Goal: Task Accomplishment & Management: Use online tool/utility

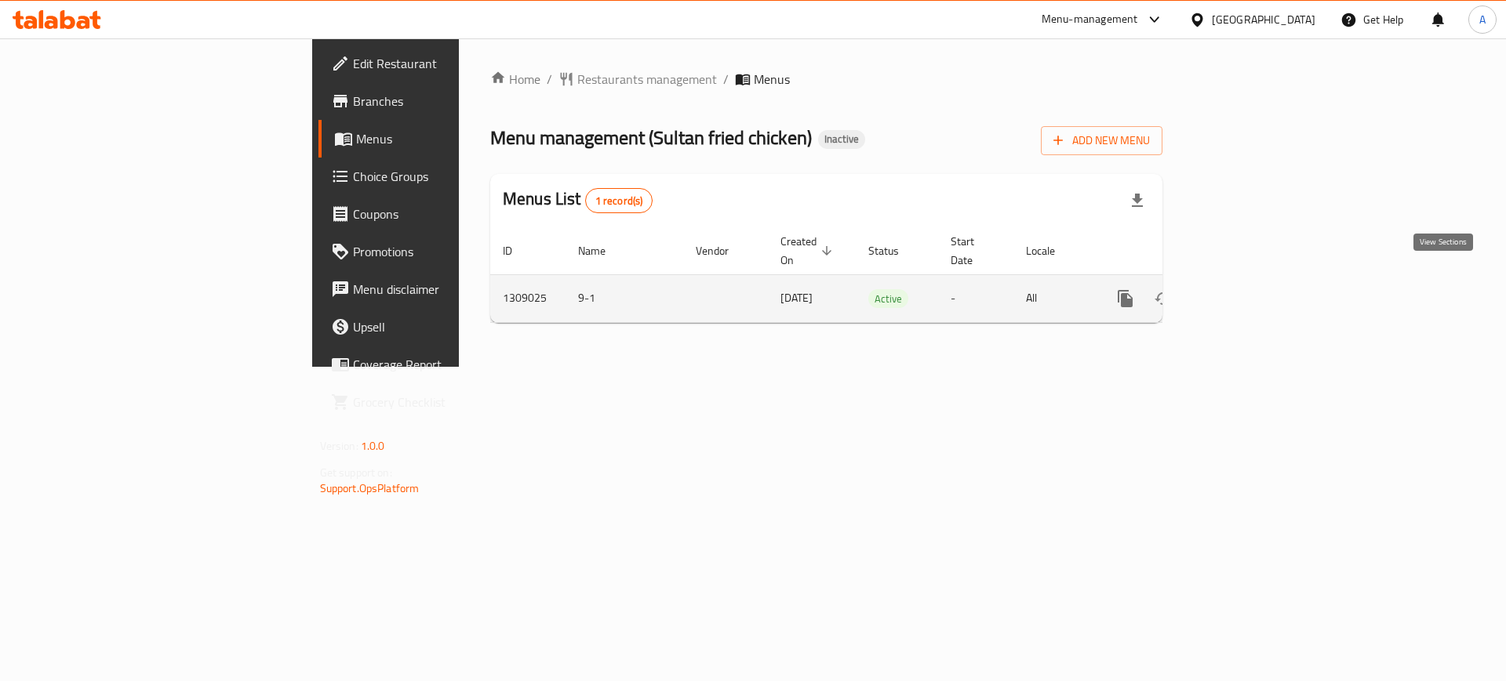
click at [1248, 289] on icon "enhanced table" at bounding box center [1238, 298] width 19 height 19
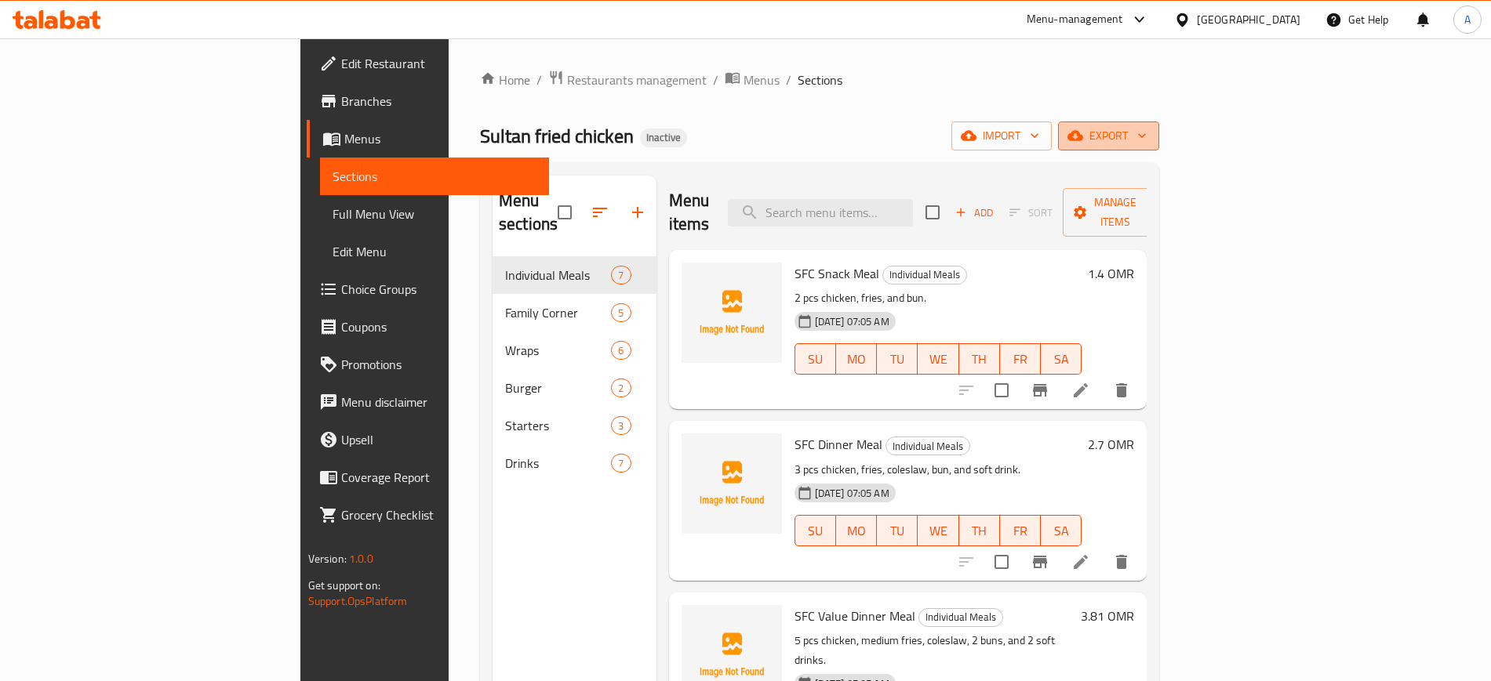
click at [1159, 133] on button "export" at bounding box center [1108, 136] width 101 height 29
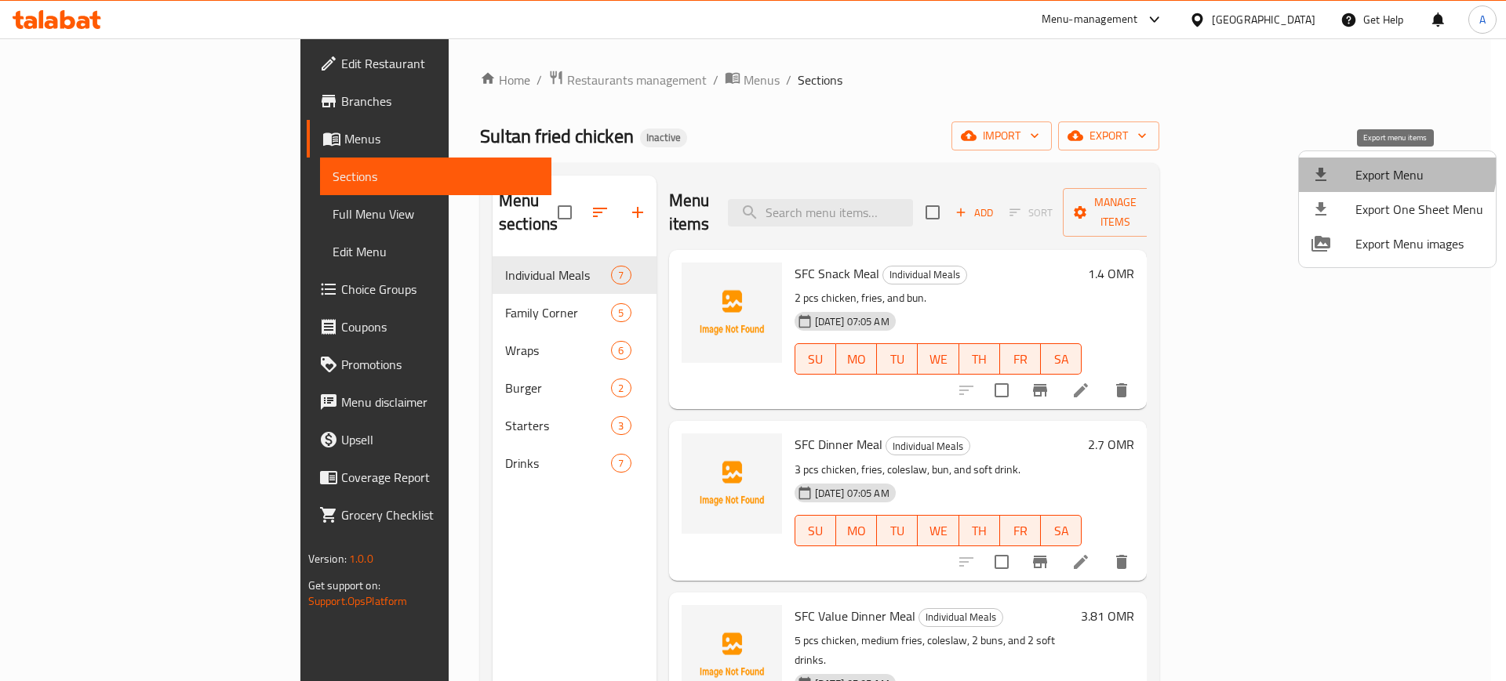
click at [1383, 165] on span "Export Menu" at bounding box center [1419, 174] width 128 height 19
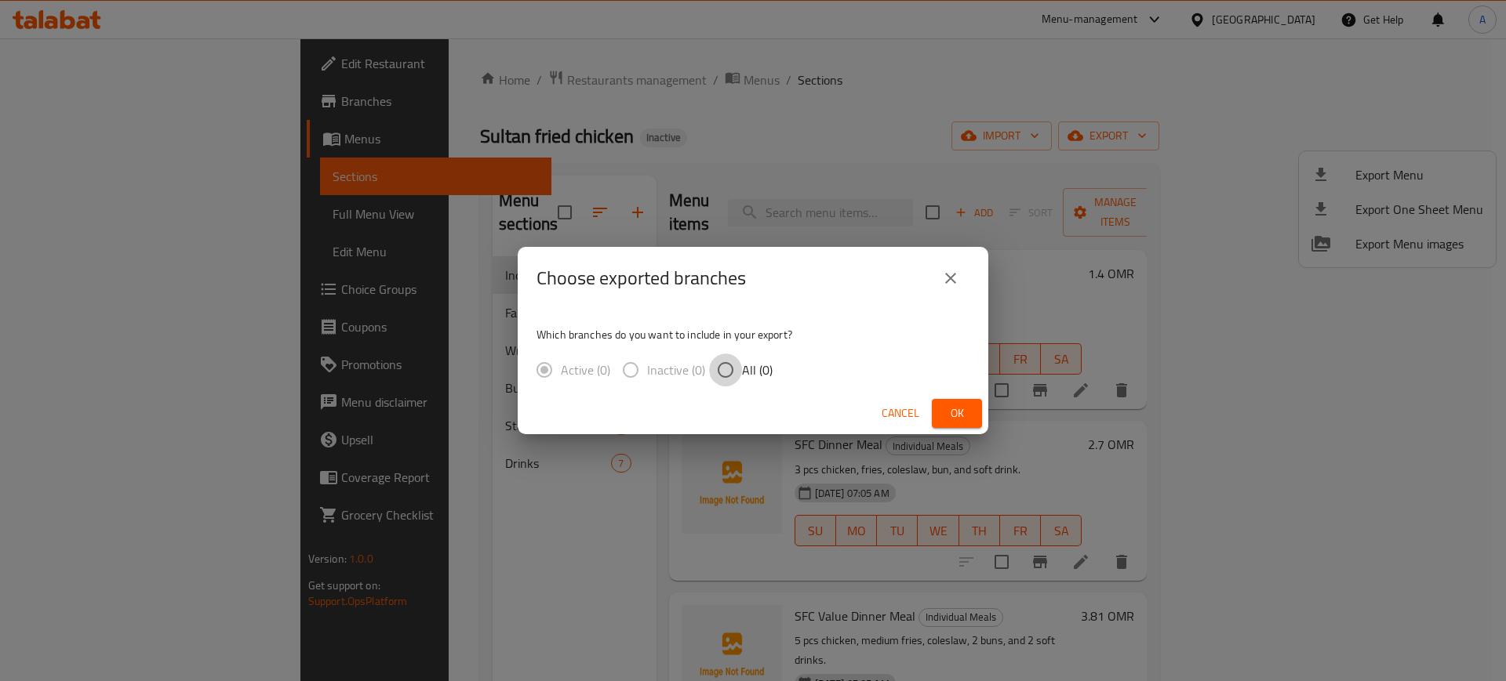
click at [717, 365] on input "All (0)" at bounding box center [725, 370] width 33 height 33
radio input "true"
click at [954, 412] on span "Ok" at bounding box center [956, 414] width 25 height 20
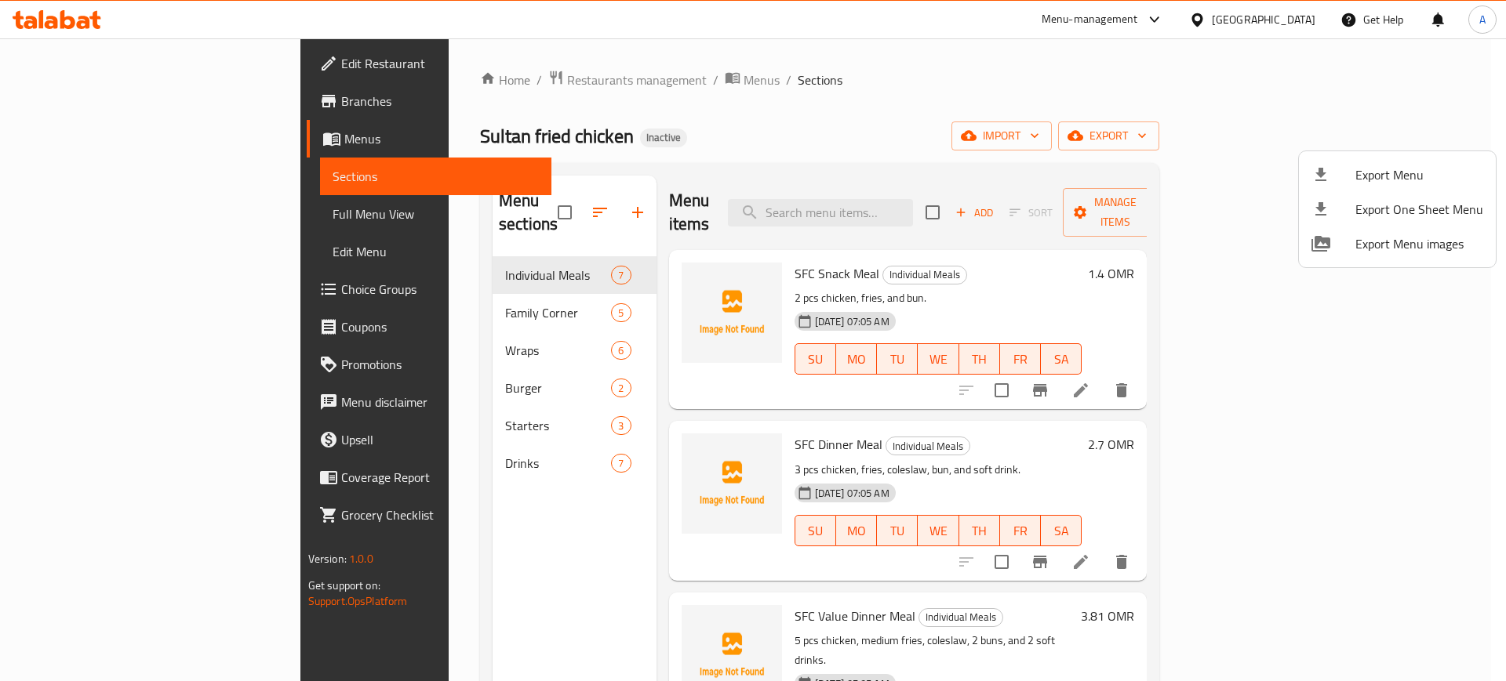
click at [82, 66] on div at bounding box center [753, 340] width 1506 height 681
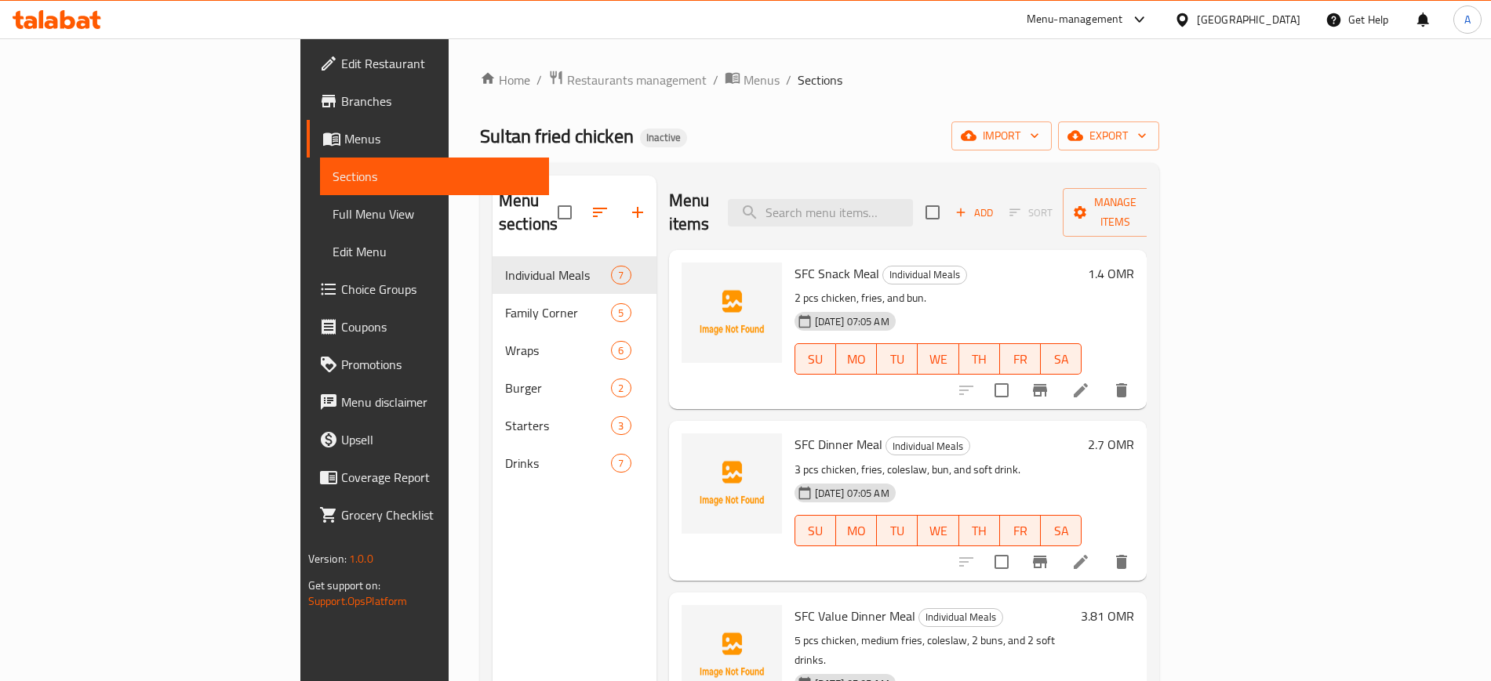
click at [341, 66] on span "Edit Restaurant" at bounding box center [438, 63] width 195 height 19
